Goal: Register for event/course

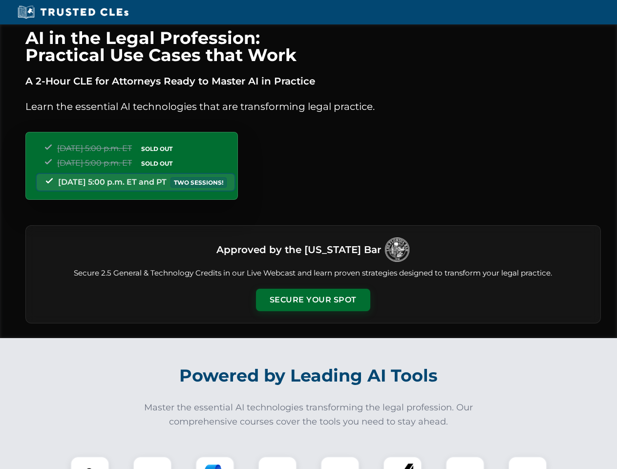
click at [312, 300] on button "Secure Your Spot" at bounding box center [313, 300] width 114 height 22
click at [90, 462] on img at bounding box center [90, 475] width 28 height 28
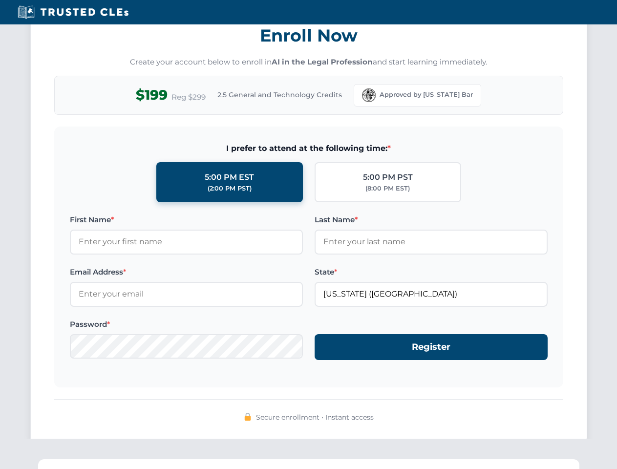
scroll to position [958, 0]
